Goal: Information Seeking & Learning: Learn about a topic

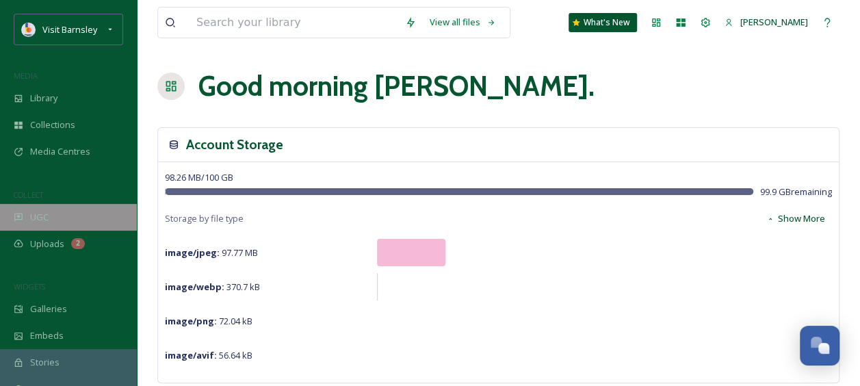
click at [29, 212] on div "UGC" at bounding box center [68, 217] width 137 height 27
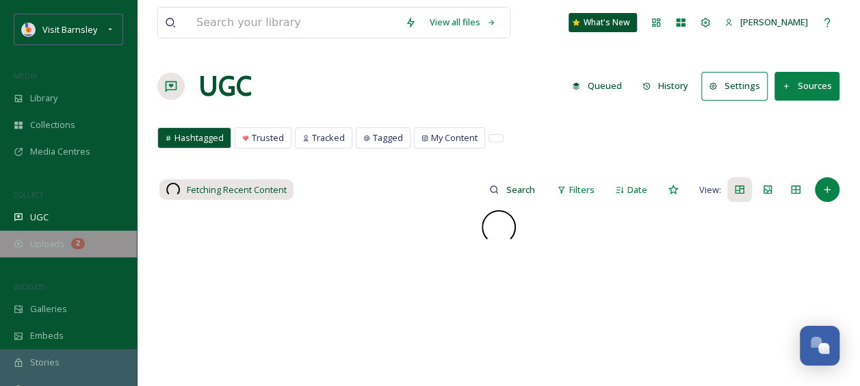
click at [54, 244] on span "Uploads" at bounding box center [47, 243] width 34 height 13
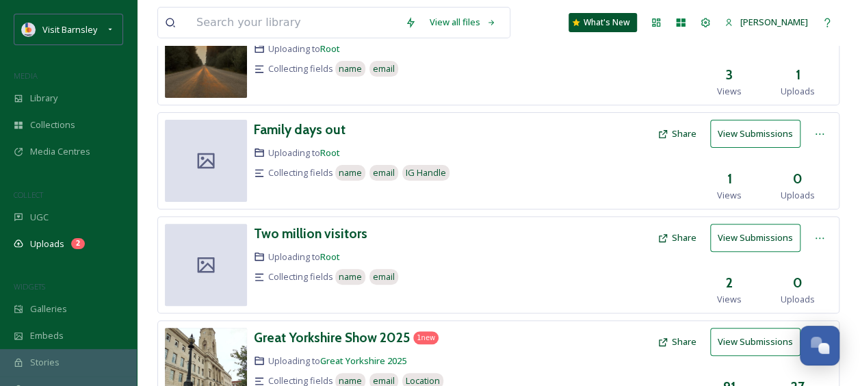
scroll to position [189, 0]
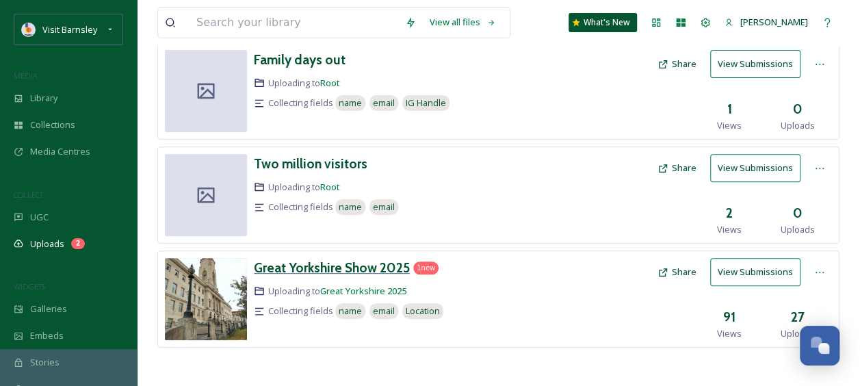
click at [363, 260] on h3 "Great Yorkshire Show 2025" at bounding box center [332, 267] width 156 height 16
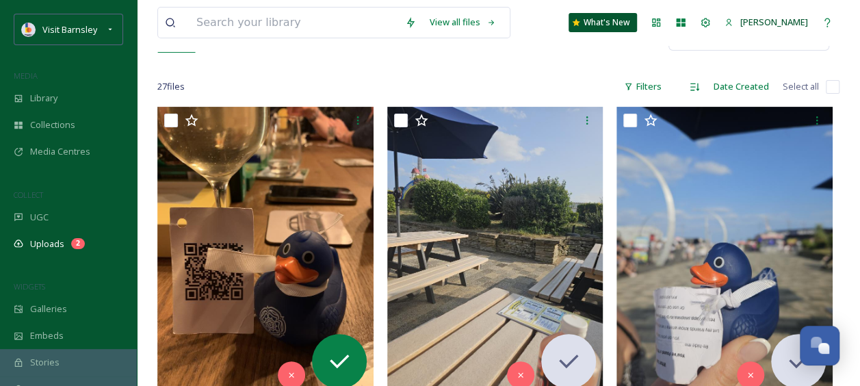
scroll to position [183, 0]
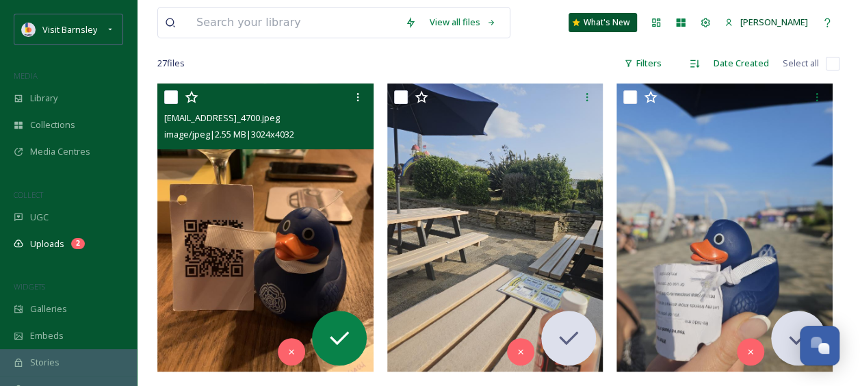
click at [170, 186] on img at bounding box center [265, 227] width 216 height 288
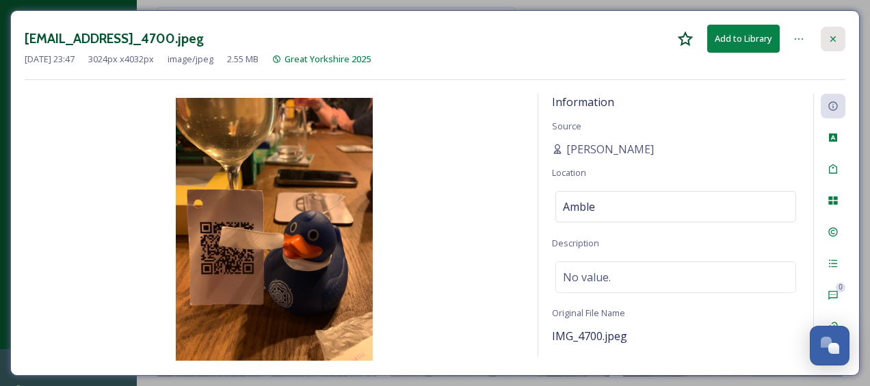
click at [835, 40] on icon at bounding box center [833, 39] width 11 height 11
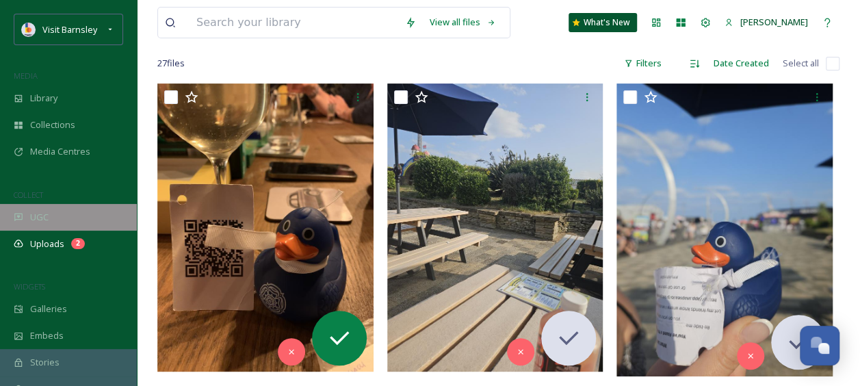
click at [52, 218] on div "UGC" at bounding box center [68, 217] width 137 height 27
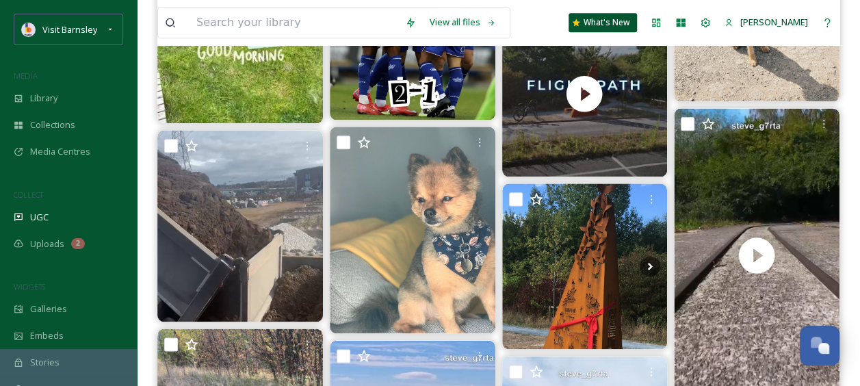
scroll to position [768, 0]
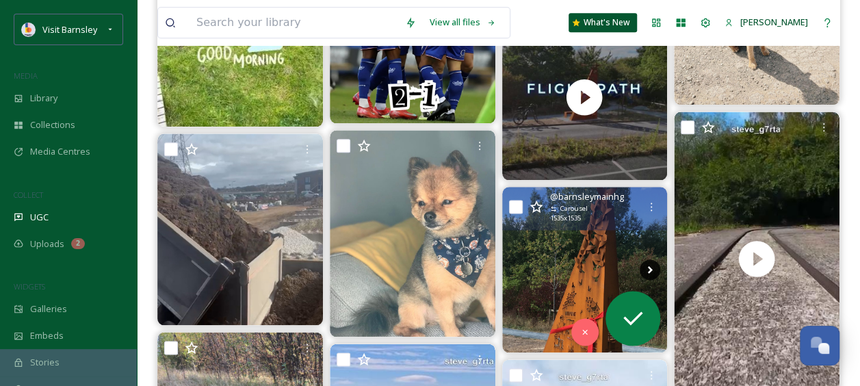
click at [649, 267] on icon at bounding box center [650, 270] width 5 height 8
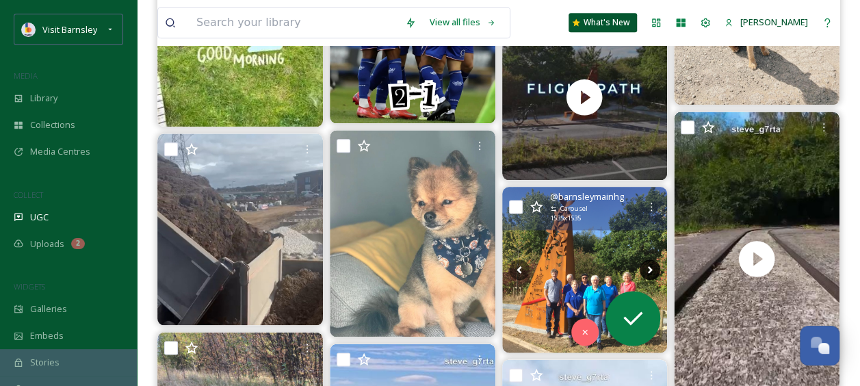
click at [649, 267] on icon at bounding box center [650, 270] width 5 height 8
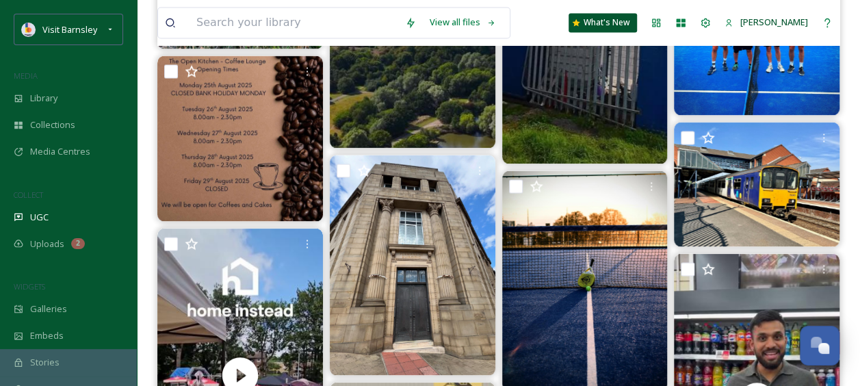
scroll to position [1399, 0]
